Goal: Information Seeking & Learning: Find specific fact

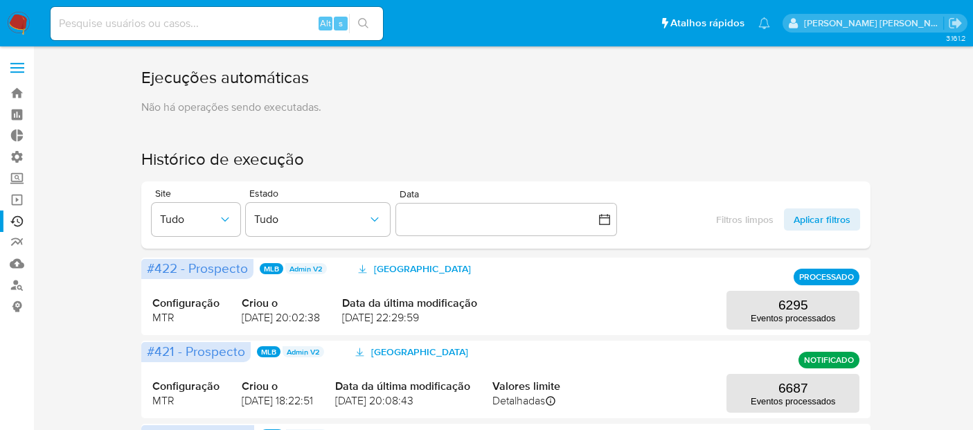
scroll to position [61, 0]
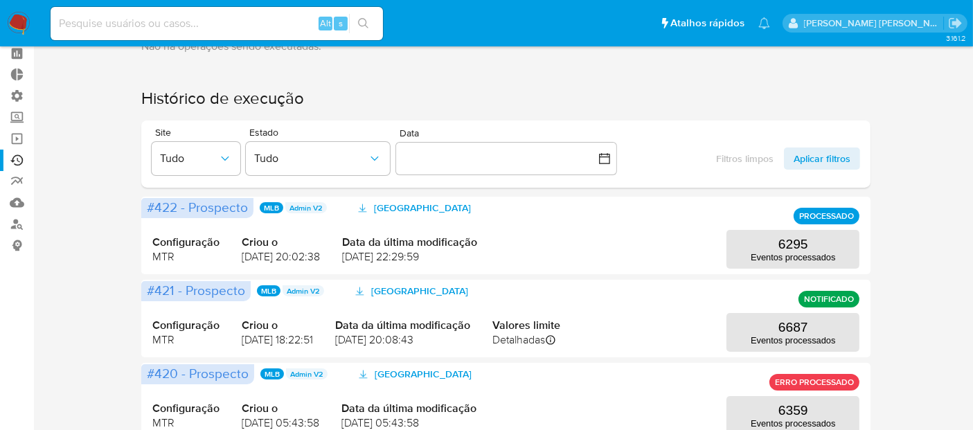
click at [267, 26] on input at bounding box center [217, 24] width 332 height 18
paste input "2147585520"
type input "2147585520"
click at [363, 21] on icon "search-icon" at bounding box center [363, 23] width 11 height 11
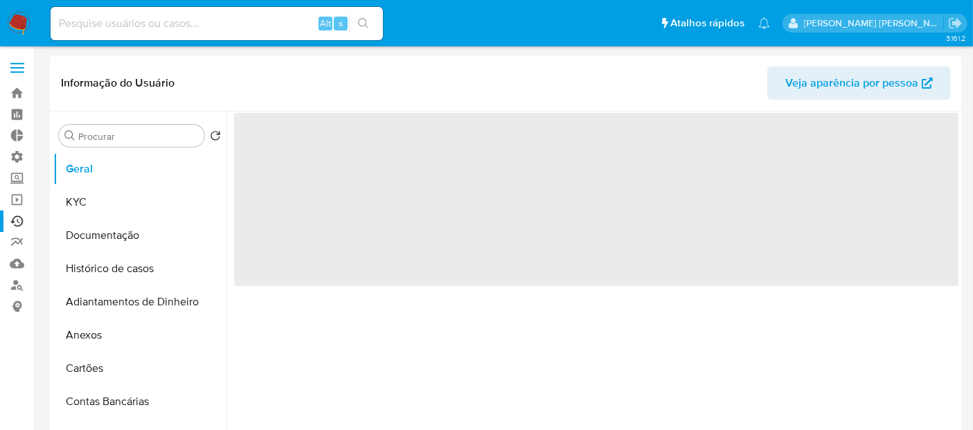
select select "10"
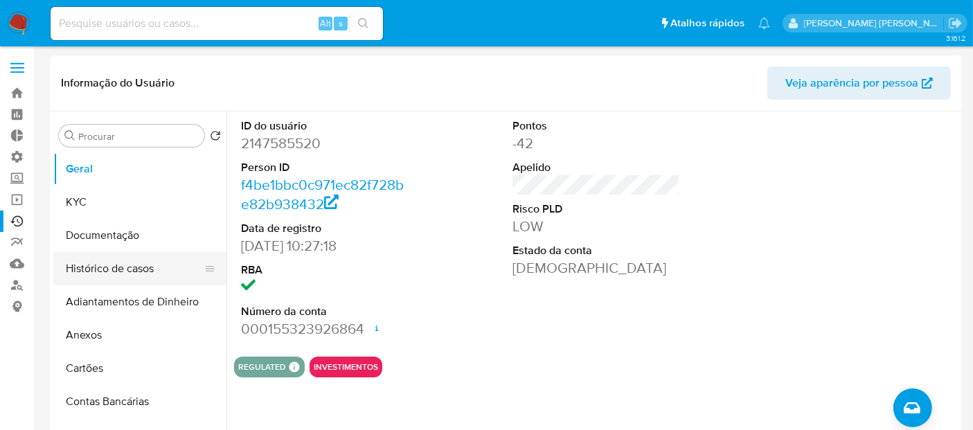
click at [157, 268] on button "Histórico de casos" at bounding box center [134, 268] width 162 height 33
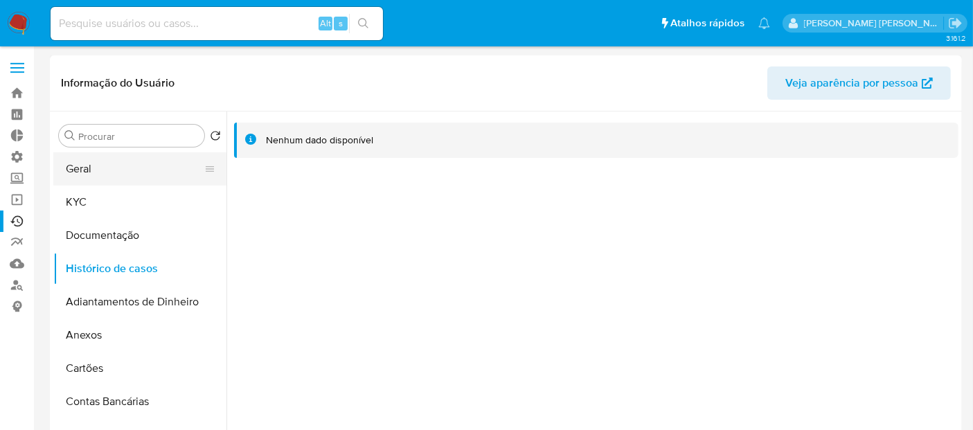
click at [127, 173] on button "Geral" at bounding box center [134, 168] width 162 height 33
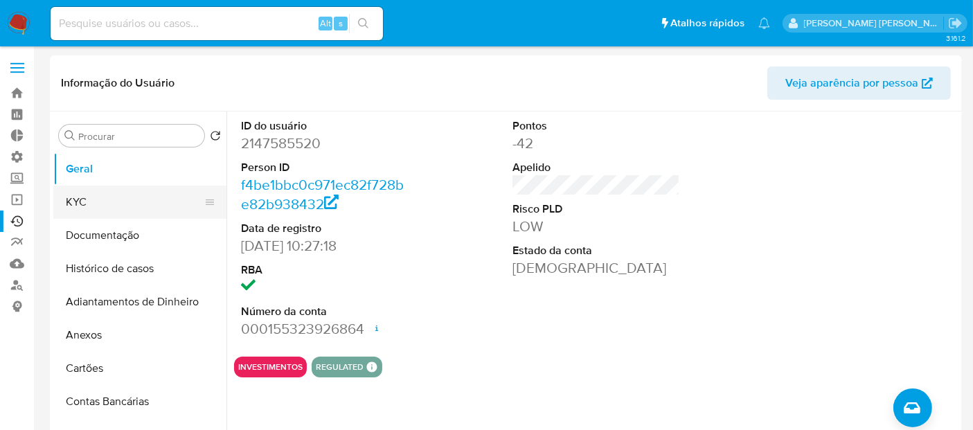
click at [123, 206] on button "KYC" at bounding box center [134, 202] width 162 height 33
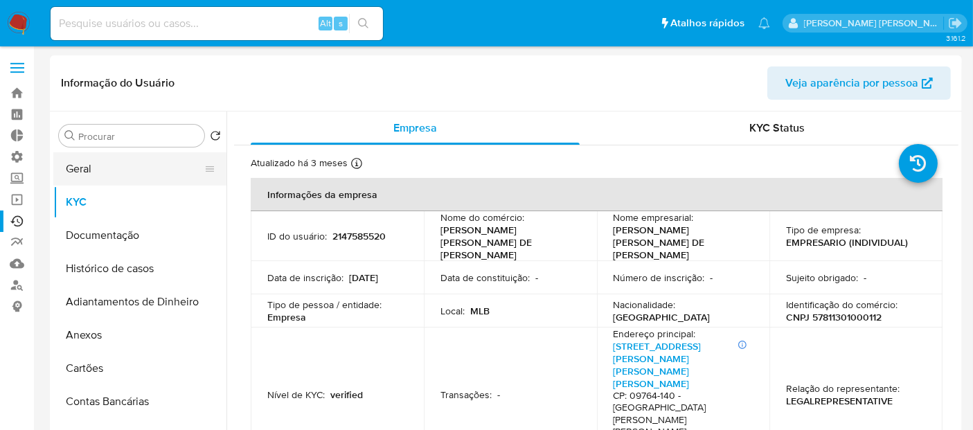
click at [178, 171] on button "Geral" at bounding box center [134, 168] width 162 height 33
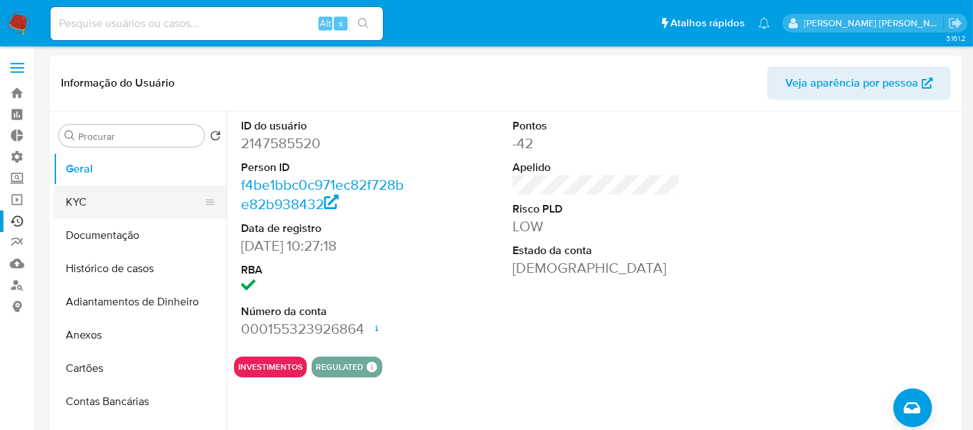
click at [170, 202] on button "KYC" at bounding box center [134, 202] width 162 height 33
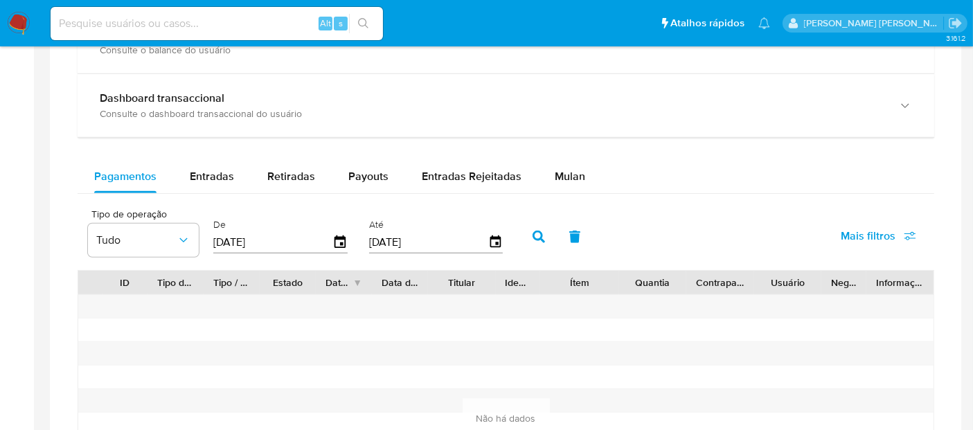
scroll to position [872, 0]
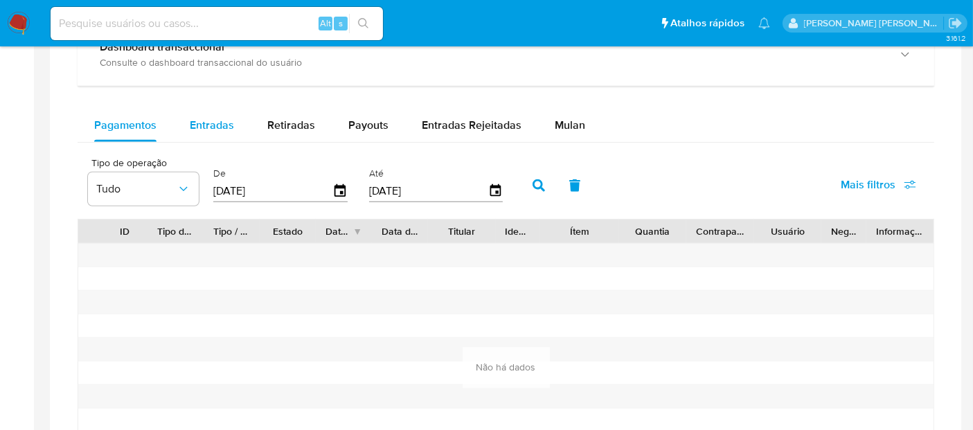
click at [194, 127] on span "Entradas" at bounding box center [212, 125] width 44 height 16
select select "10"
click at [536, 190] on button "button" at bounding box center [539, 185] width 36 height 33
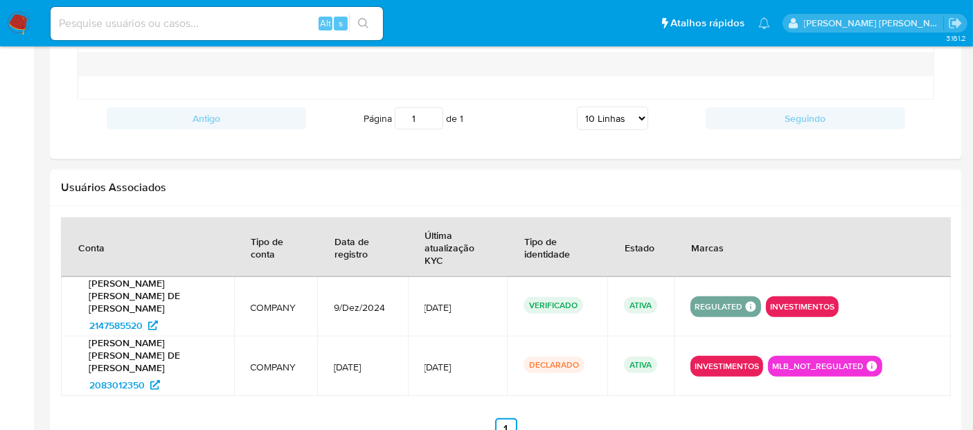
scroll to position [1297, 0]
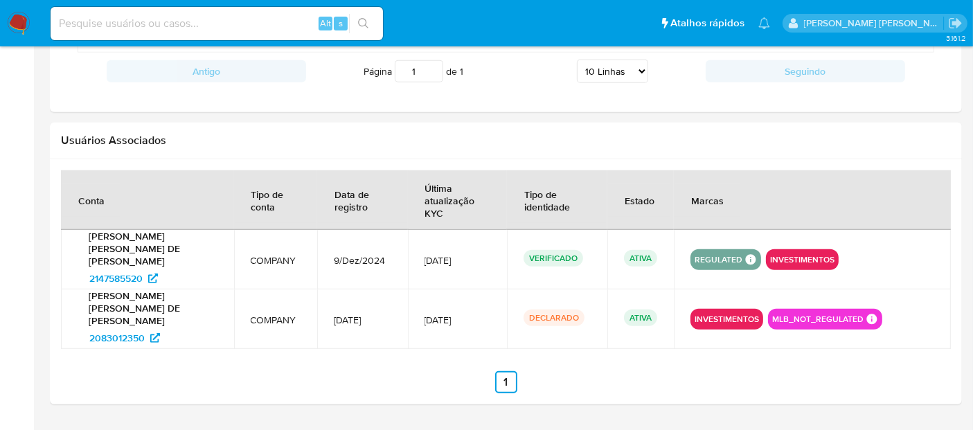
click at [258, 21] on input at bounding box center [217, 24] width 332 height 18
paste input "GA20250219085739 - ID ID"
type input "G"
click at [285, 17] on input at bounding box center [217, 24] width 332 height 18
paste input "2275673659"
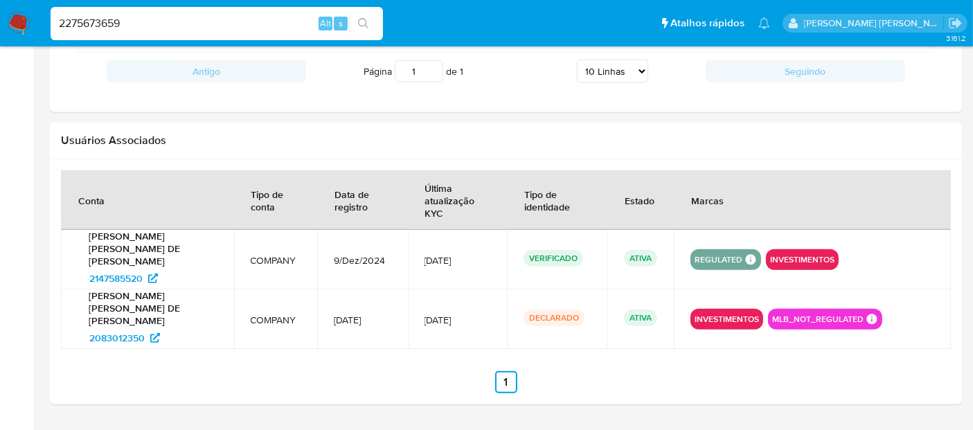
type input "2275673659"
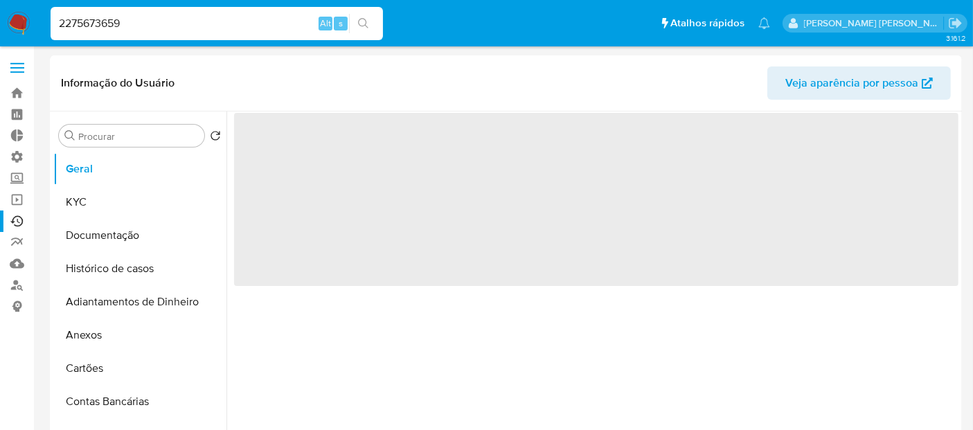
select select "10"
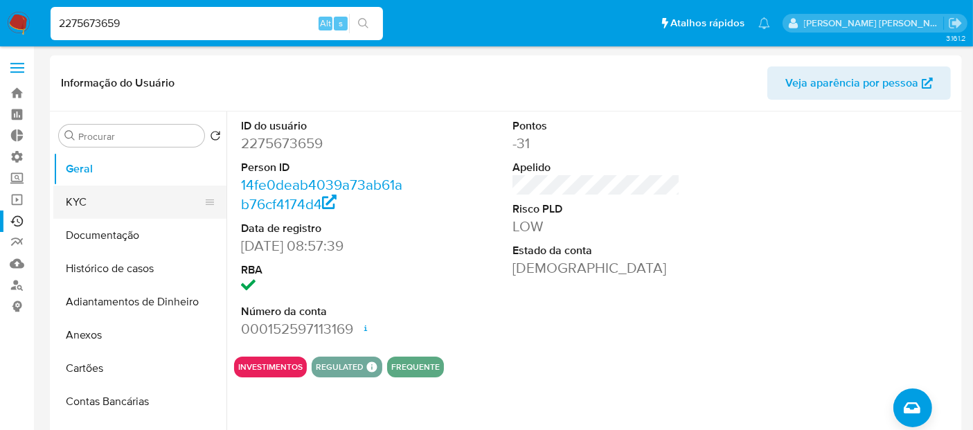
click at [162, 197] on button "KYC" at bounding box center [134, 202] width 162 height 33
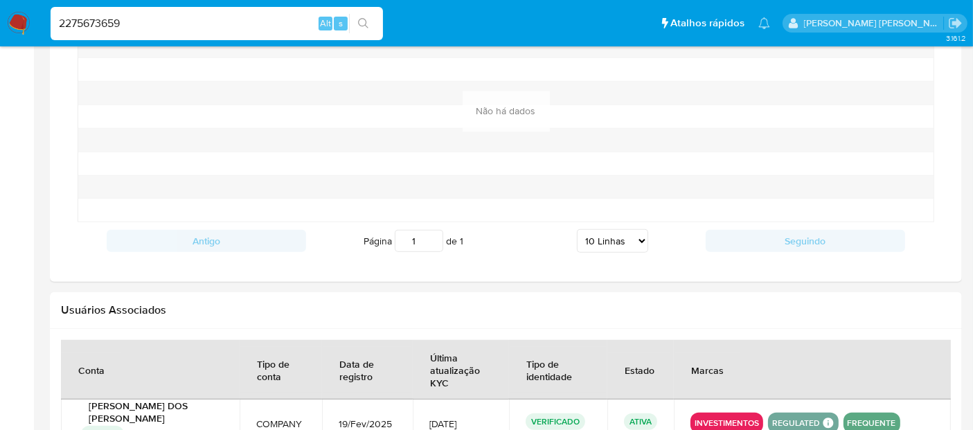
scroll to position [1263, 0]
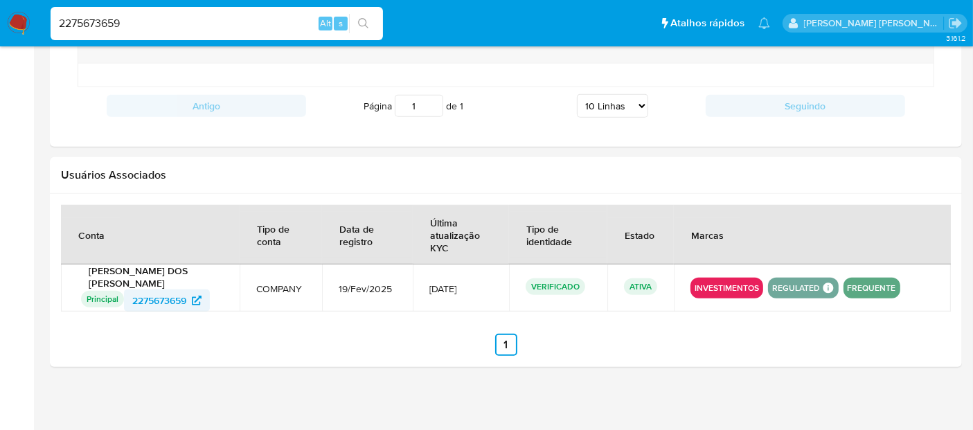
click at [172, 293] on span "2275673659" at bounding box center [159, 300] width 54 height 22
click at [276, 22] on input "2275673659" at bounding box center [217, 24] width 332 height 18
paste input "ID 2147585520"
click at [73, 22] on input "ID 2147585520" at bounding box center [217, 24] width 332 height 18
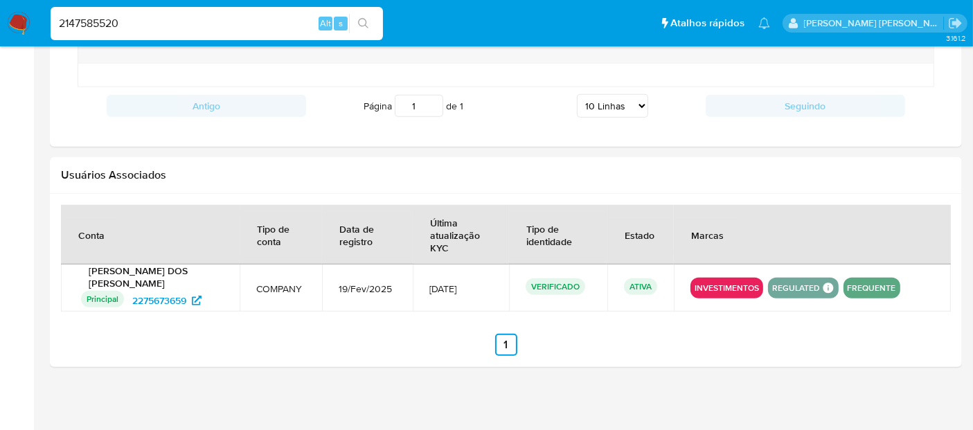
type input "2147585520"
click at [359, 21] on icon "search-icon" at bounding box center [363, 23] width 10 height 10
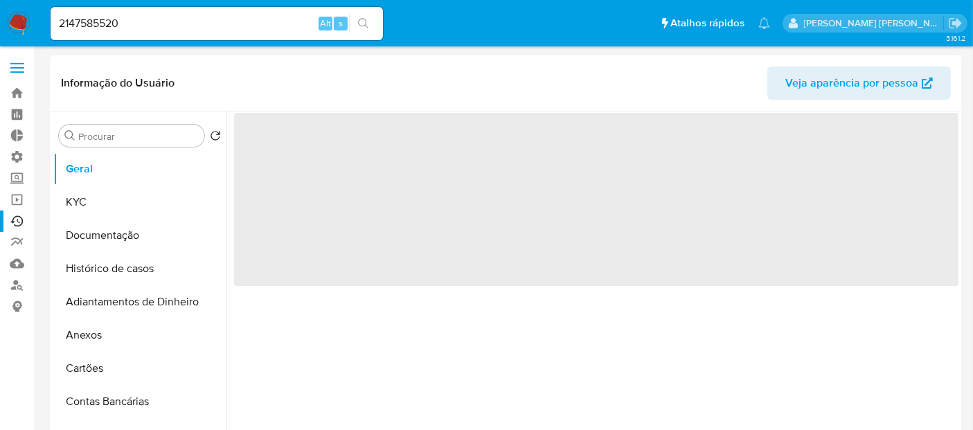
select select "10"
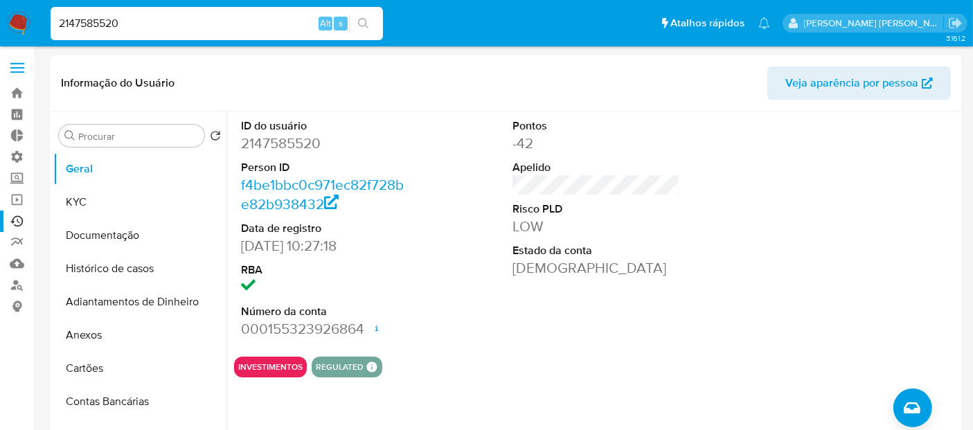
click at [271, 20] on input "2147585520" at bounding box center [217, 24] width 332 height 18
paste input "HsSZ1kGaJbM9mt5COja9vYUs"
type input "HsSZ1kGaJbM9mt5COja9vYUs"
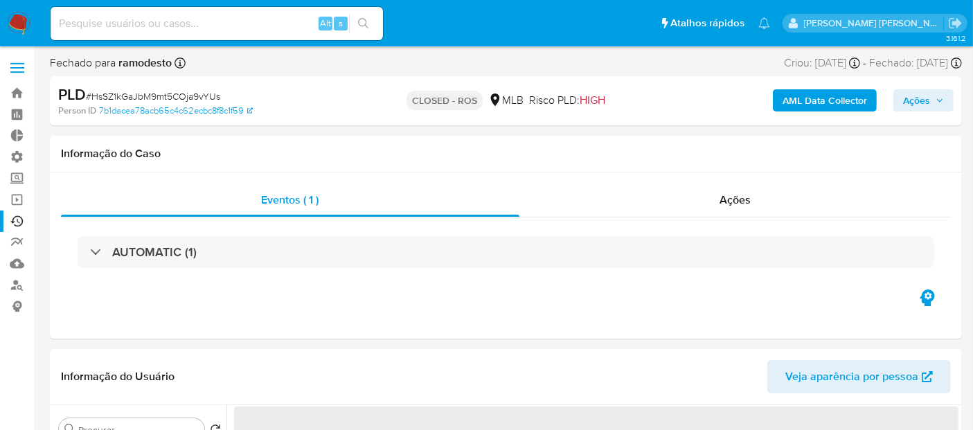
select select "10"
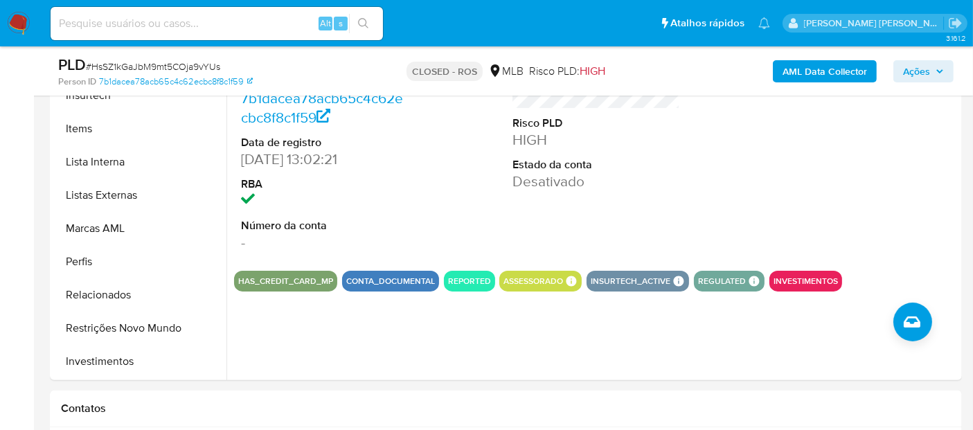
scroll to position [345, 0]
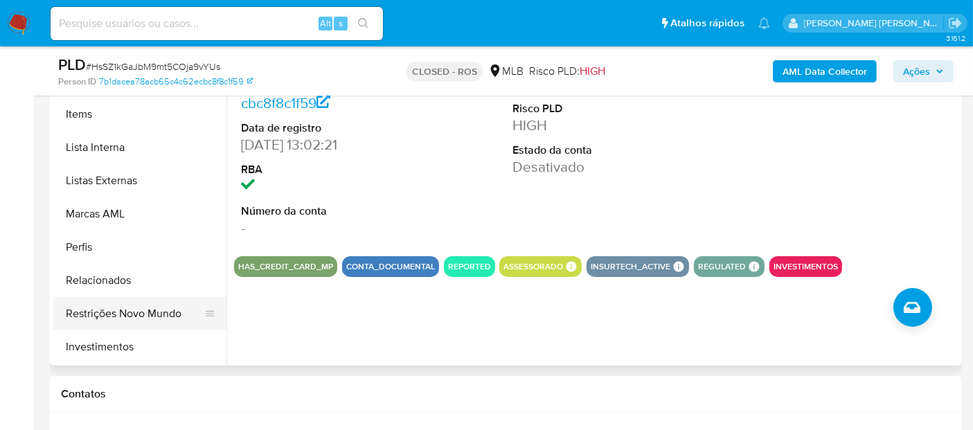
click at [176, 307] on button "Restrições Novo Mundo" at bounding box center [134, 313] width 162 height 33
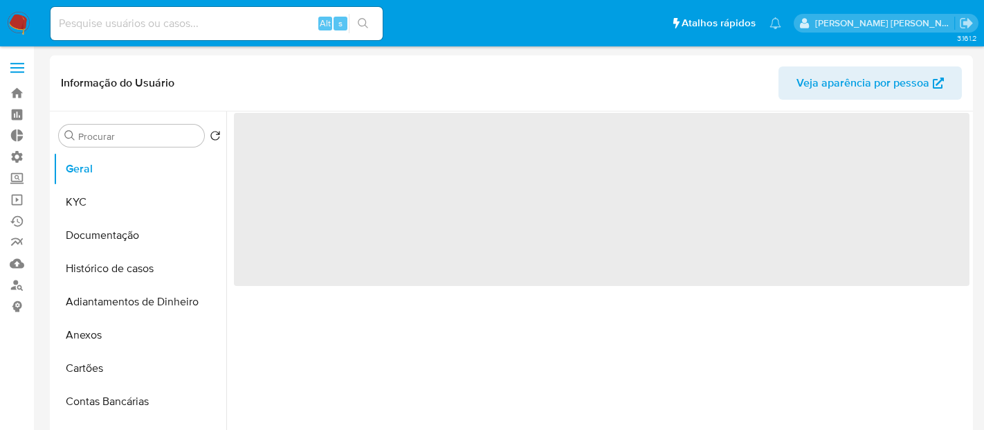
select select "10"
